Goal: Complete application form

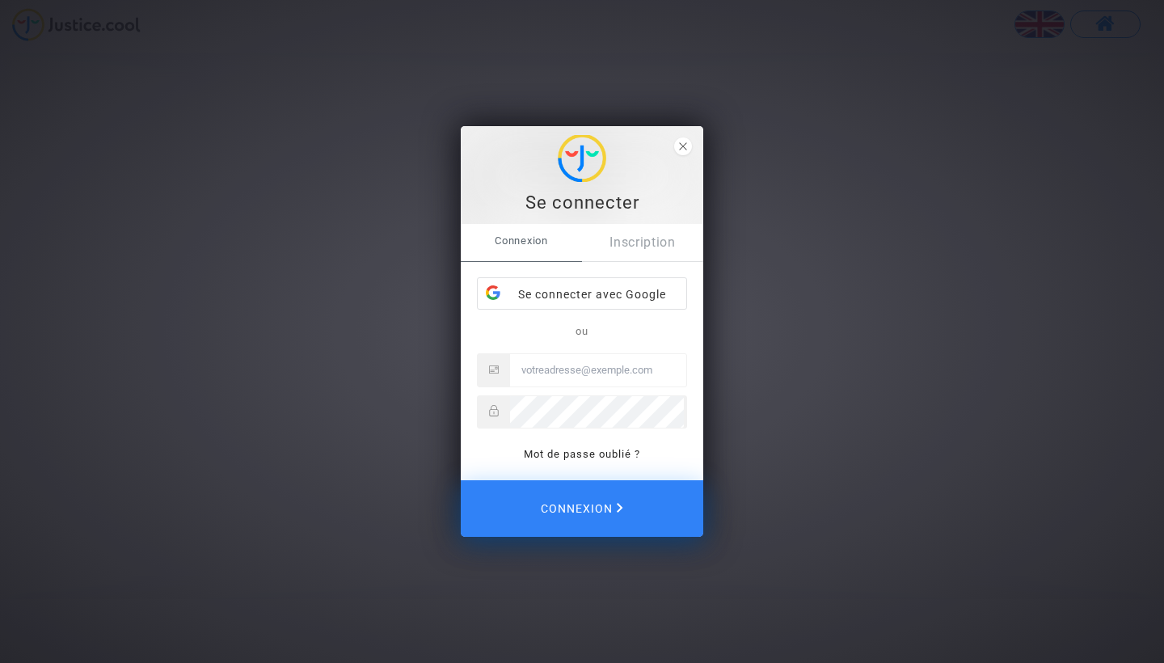
click at [654, 249] on link "Inscription" at bounding box center [642, 242] width 121 height 37
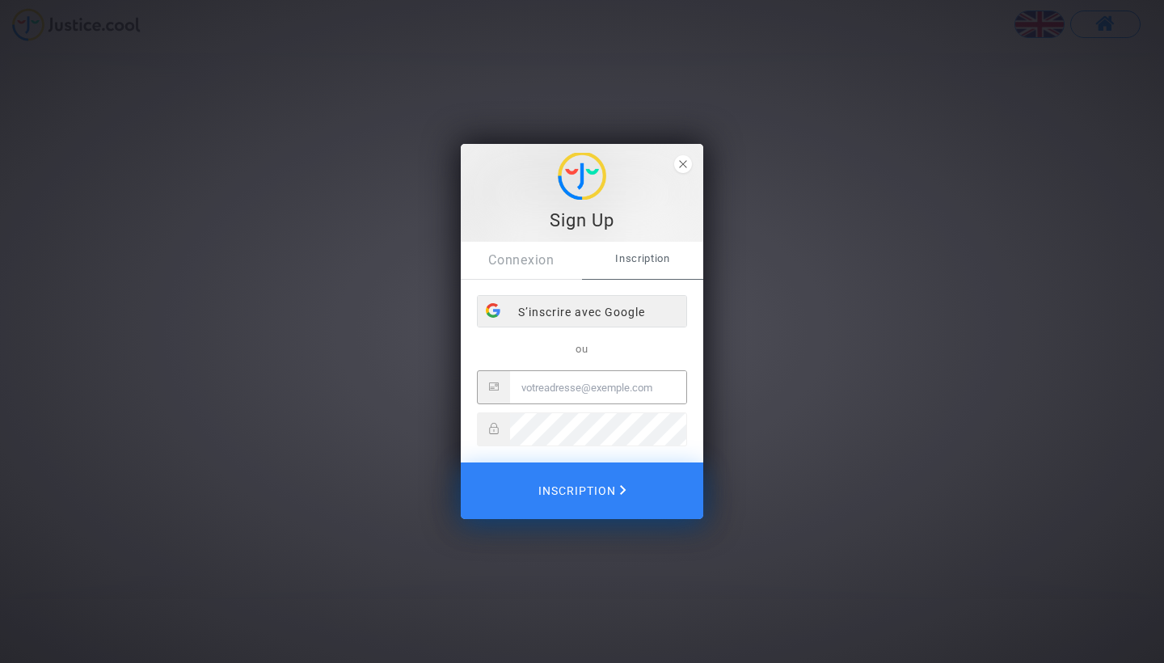
click at [632, 309] on div "S’inscrire avec Google" at bounding box center [582, 312] width 209 height 32
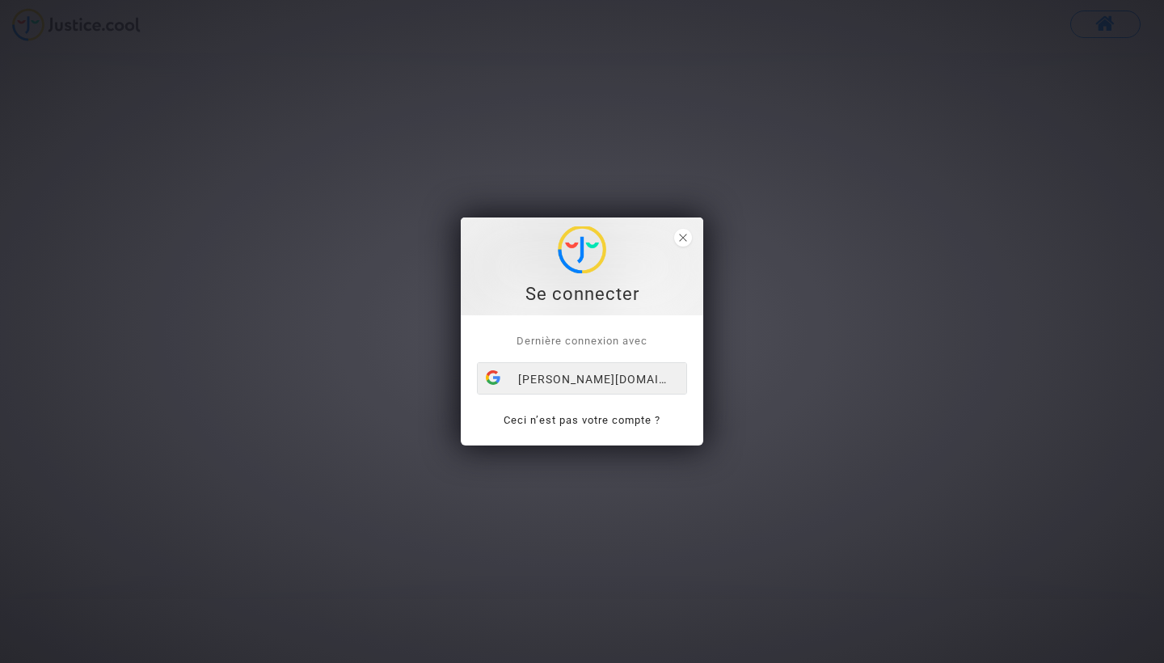
click at [600, 382] on div "[PERSON_NAME][DOMAIN_NAME][EMAIL_ADDRESS][DOMAIN_NAME][PERSON_NAME]" at bounding box center [582, 379] width 209 height 32
click at [609, 374] on div "[PERSON_NAME][DOMAIN_NAME][EMAIL_ADDRESS][DOMAIN_NAME][PERSON_NAME]" at bounding box center [582, 379] width 209 height 32
click at [590, 377] on div "[PERSON_NAME][DOMAIN_NAME][EMAIL_ADDRESS][DOMAIN_NAME][PERSON_NAME]" at bounding box center [582, 379] width 209 height 32
click at [683, 238] on icon "close" at bounding box center [683, 238] width 8 height 8
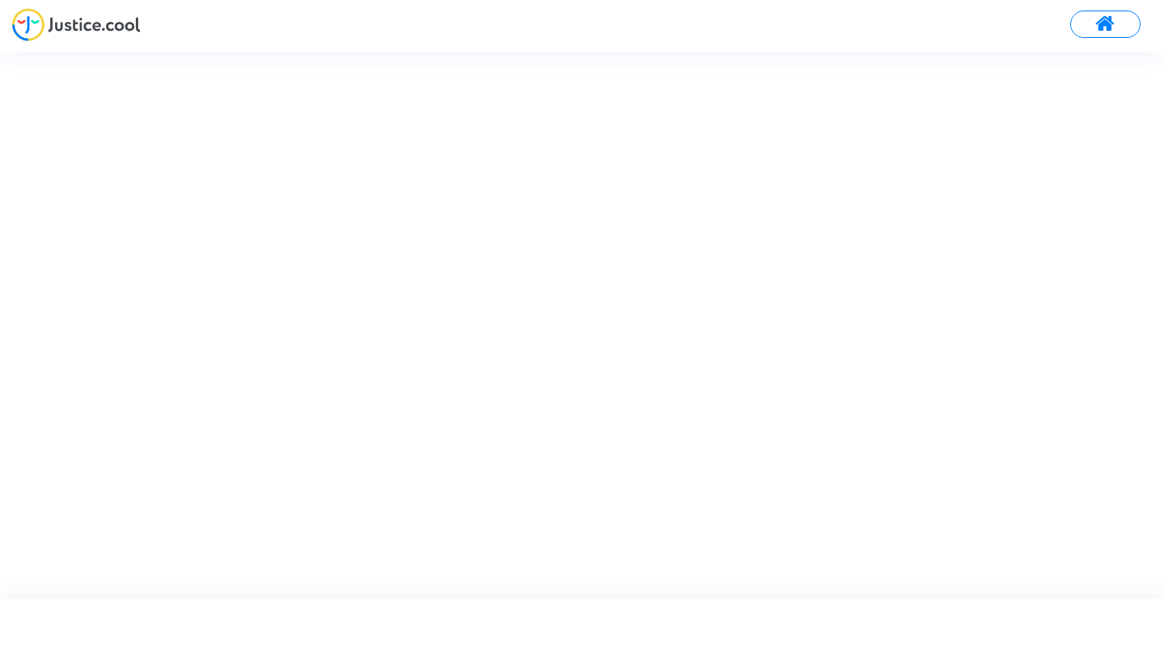
click at [116, 23] on img at bounding box center [76, 24] width 128 height 33
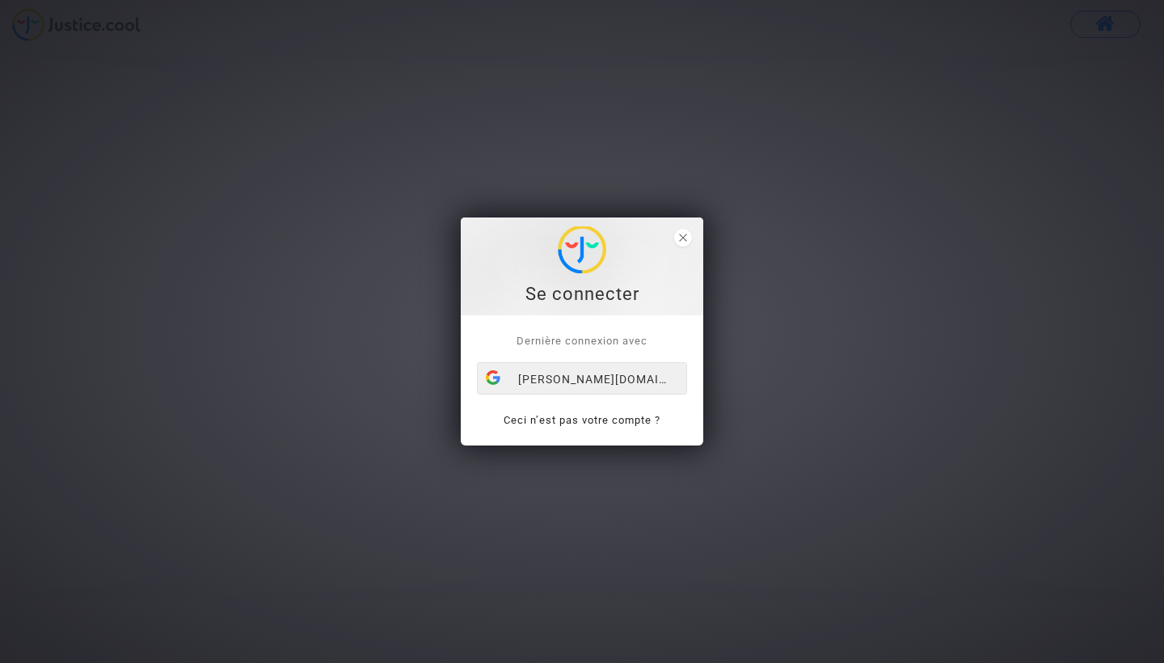
click at [586, 388] on div "[PERSON_NAME][DOMAIN_NAME][EMAIL_ADDRESS][DOMAIN_NAME][PERSON_NAME]" at bounding box center [582, 379] width 209 height 32
click at [685, 244] on span "close" at bounding box center [683, 238] width 18 height 18
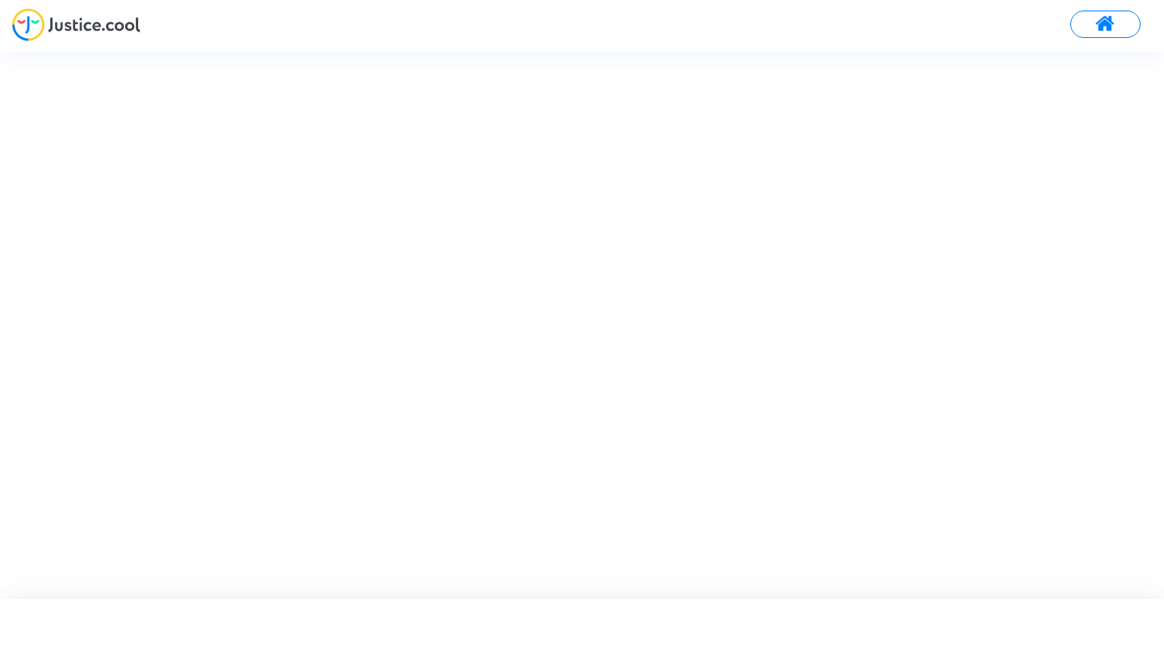
click at [1119, 25] on button at bounding box center [1105, 24] width 70 height 27
click at [1140, 20] on div "Se connecter Dernière connexion avec marion.bataille.edu@groupe-gema.com Ceci n…" at bounding box center [582, 331] width 1164 height 663
click at [1110, 33] on div "Se connecter Dernière connexion avec marion.bataille.edu@groupe-gema.com Ceci n…" at bounding box center [582, 331] width 1164 height 663
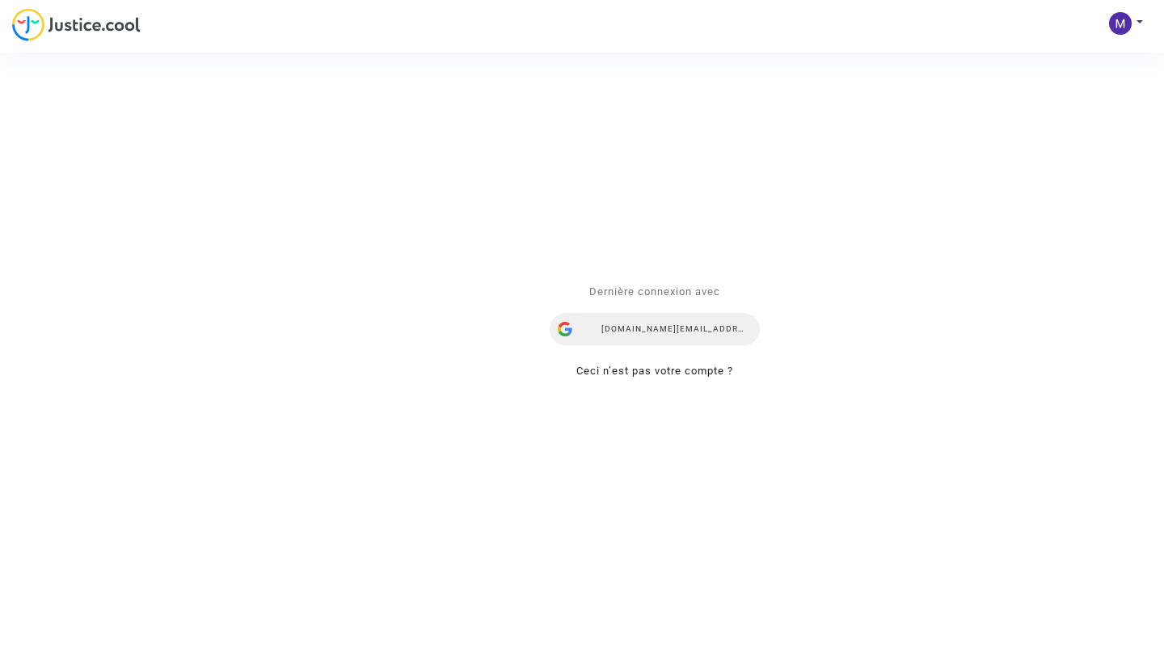
click at [717, 332] on div "[PERSON_NAME][DOMAIN_NAME][EMAIL_ADDRESS][DOMAIN_NAME][PERSON_NAME]" at bounding box center [655, 330] width 210 height 32
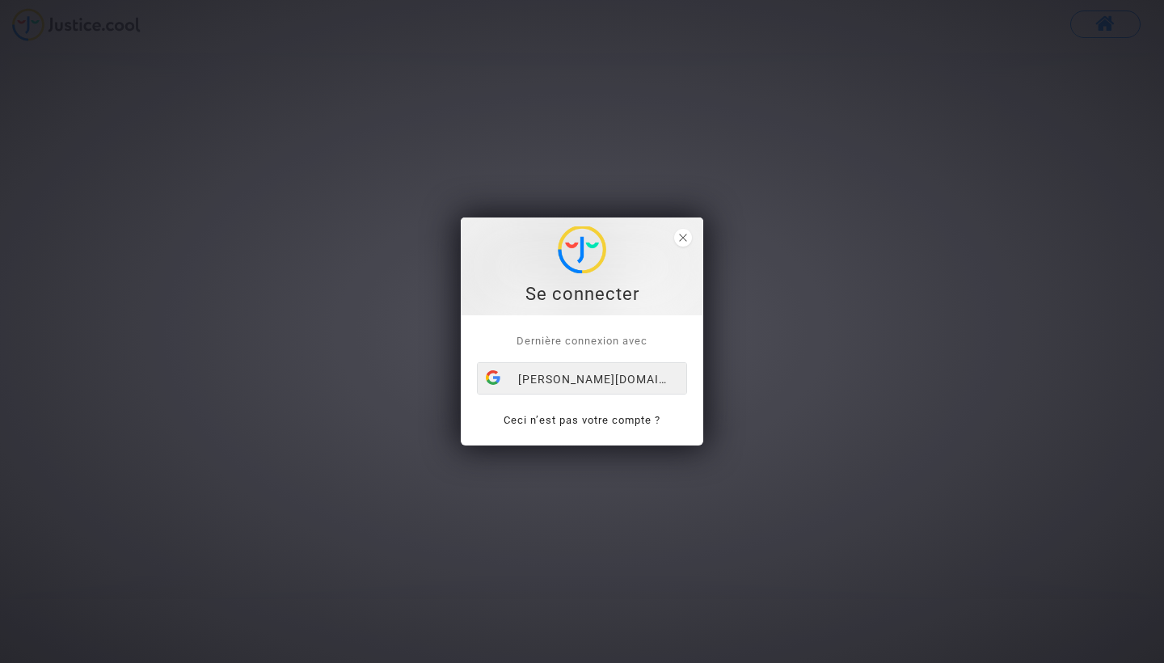
click at [599, 381] on div "[PERSON_NAME][DOMAIN_NAME][EMAIL_ADDRESS][DOMAIN_NAME][PERSON_NAME]" at bounding box center [582, 379] width 209 height 32
